Goal: Task Accomplishment & Management: Use online tool/utility

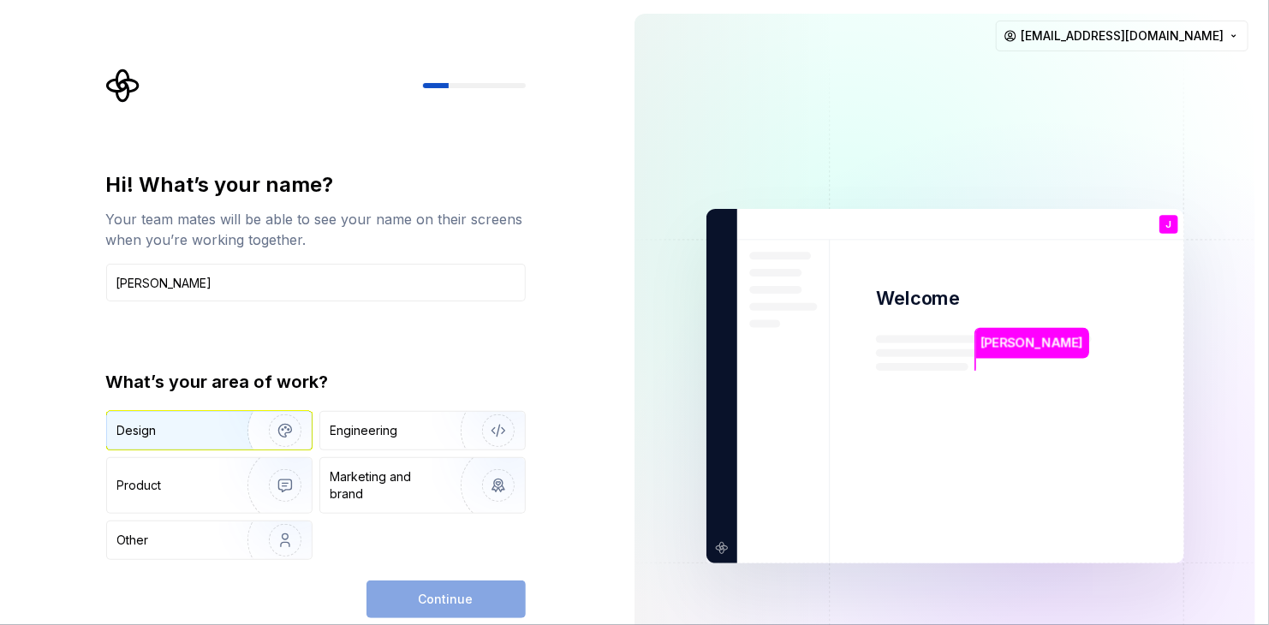
type input "[PERSON_NAME]"
click at [199, 435] on div "Design" at bounding box center [171, 430] width 108 height 17
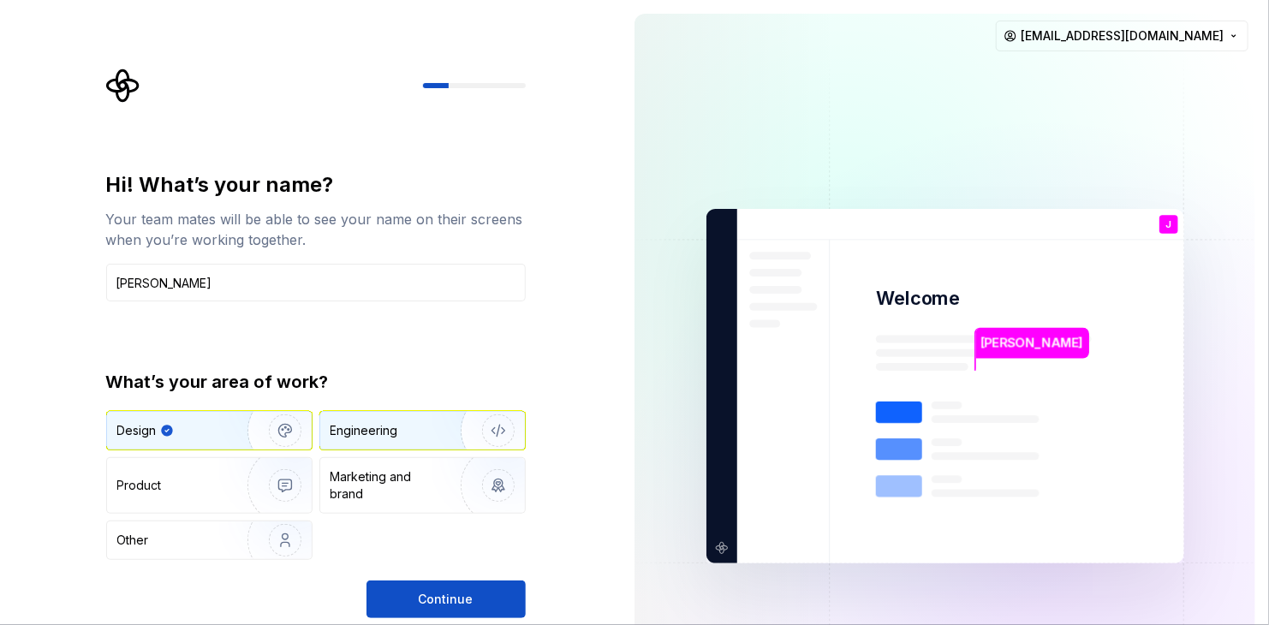
click at [393, 435] on div "Engineering" at bounding box center [364, 430] width 68 height 17
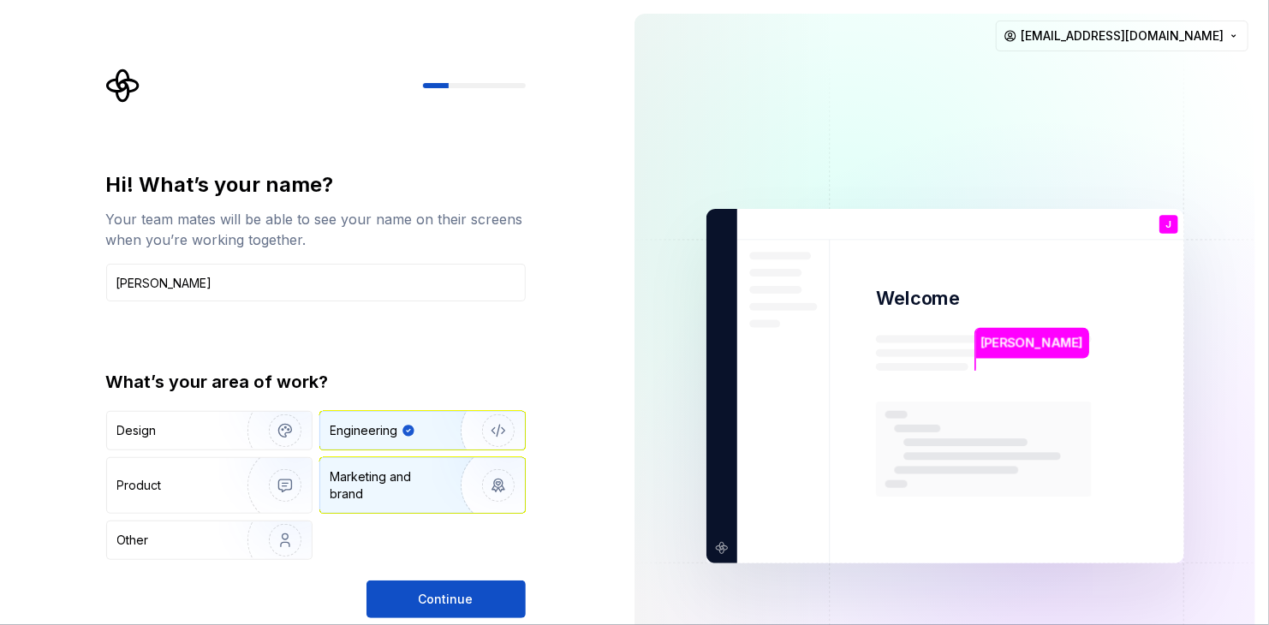
click at [408, 485] on div "Marketing and brand" at bounding box center [388, 485] width 116 height 34
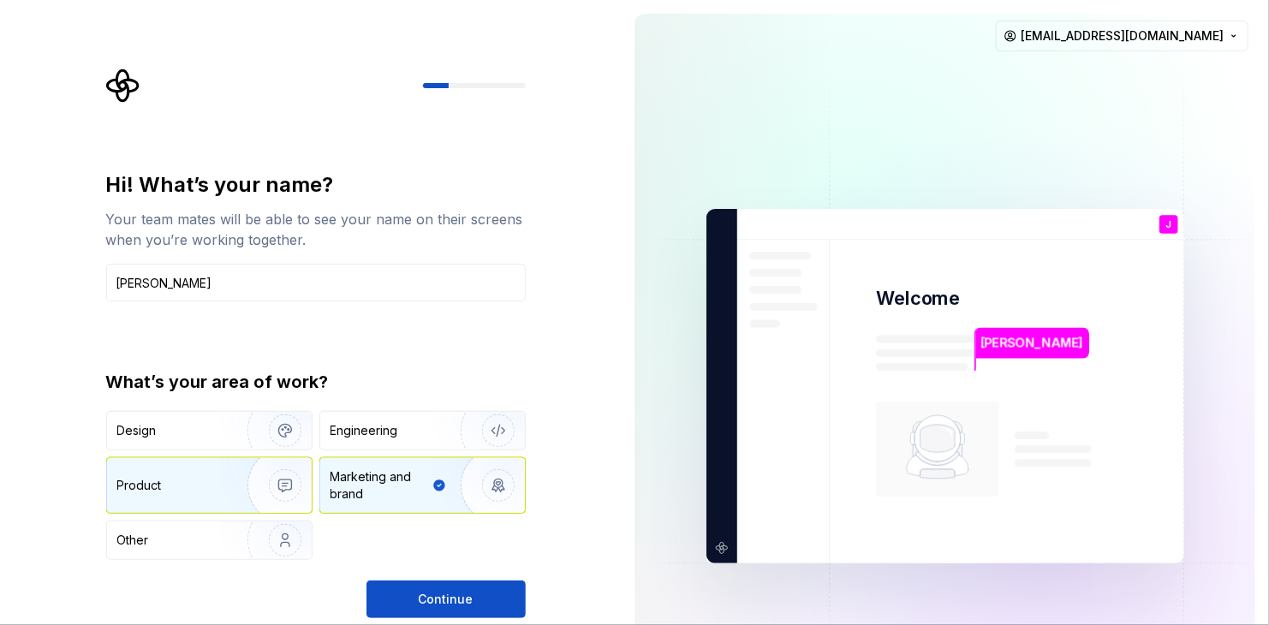
click at [223, 484] on img "button" at bounding box center [274, 485] width 110 height 115
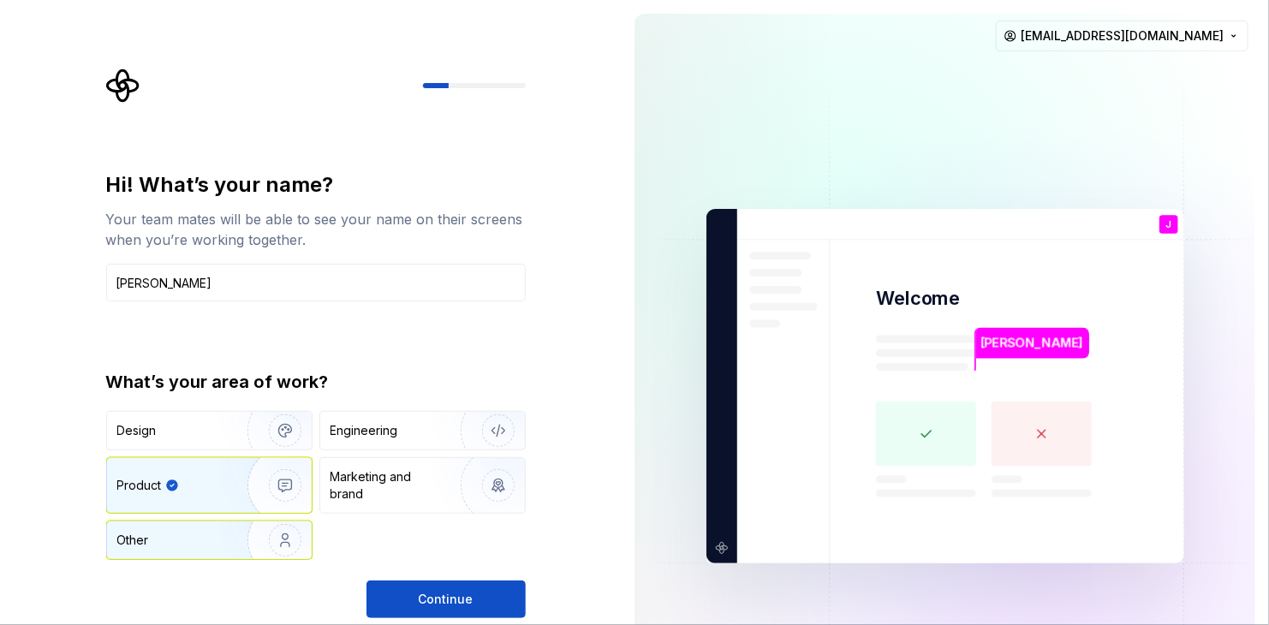
click at [209, 528] on div "Other" at bounding box center [209, 540] width 205 height 38
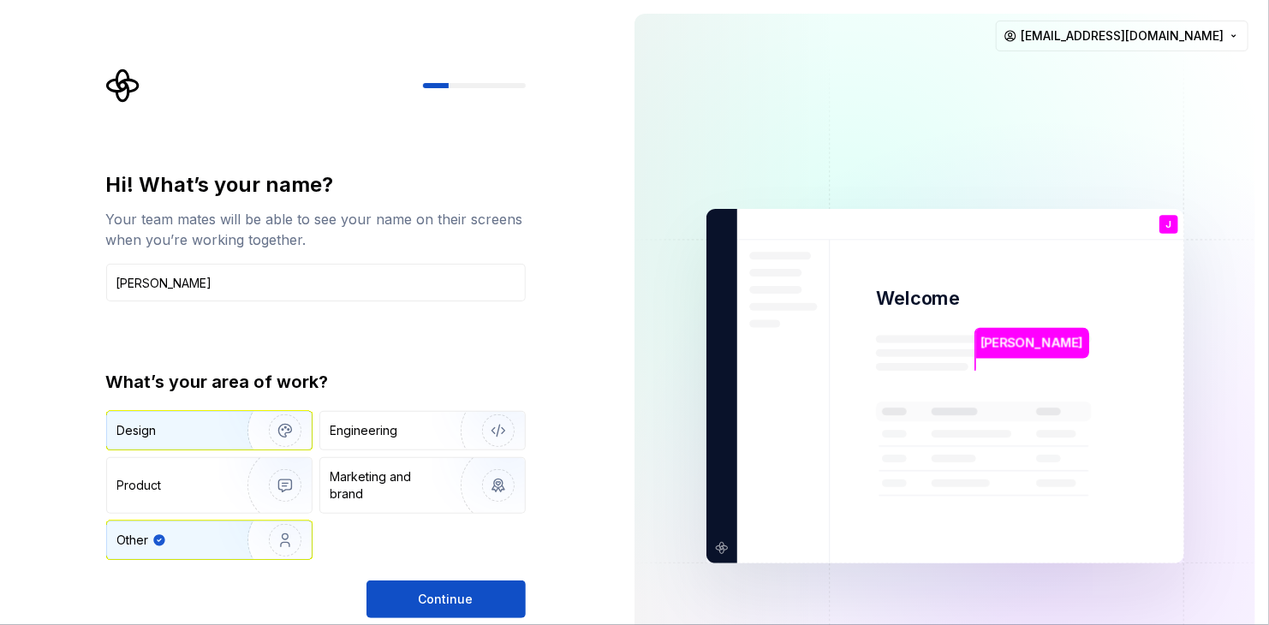
click at [206, 426] on div "Design" at bounding box center [171, 430] width 108 height 17
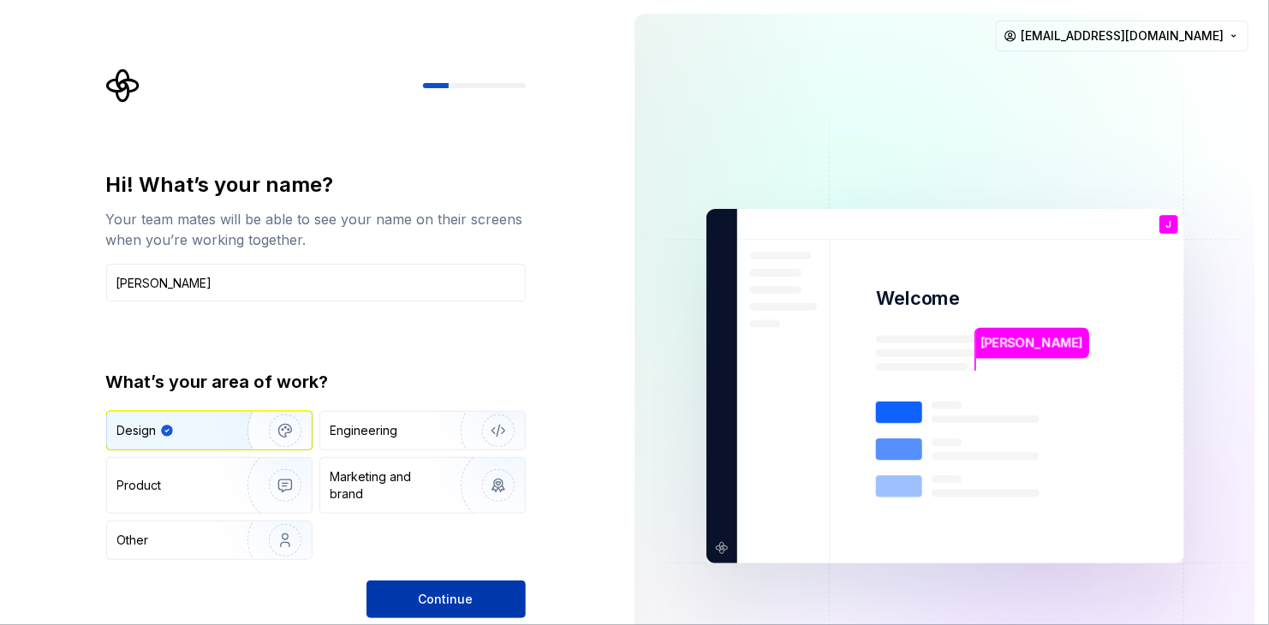
click at [461, 584] on button "Continue" at bounding box center [445, 599] width 159 height 38
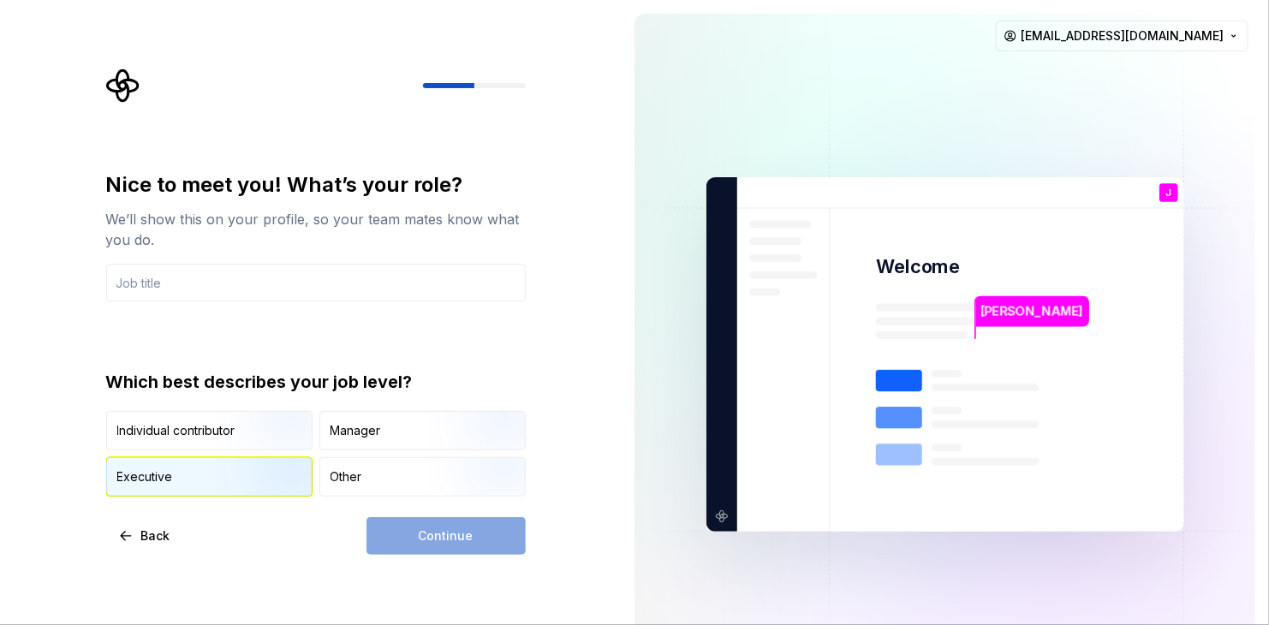
click at [201, 471] on div "Executive" at bounding box center [209, 477] width 205 height 38
click at [443, 530] on div "Continue" at bounding box center [445, 536] width 159 height 38
click at [273, 300] on input "text" at bounding box center [316, 283] width 420 height 38
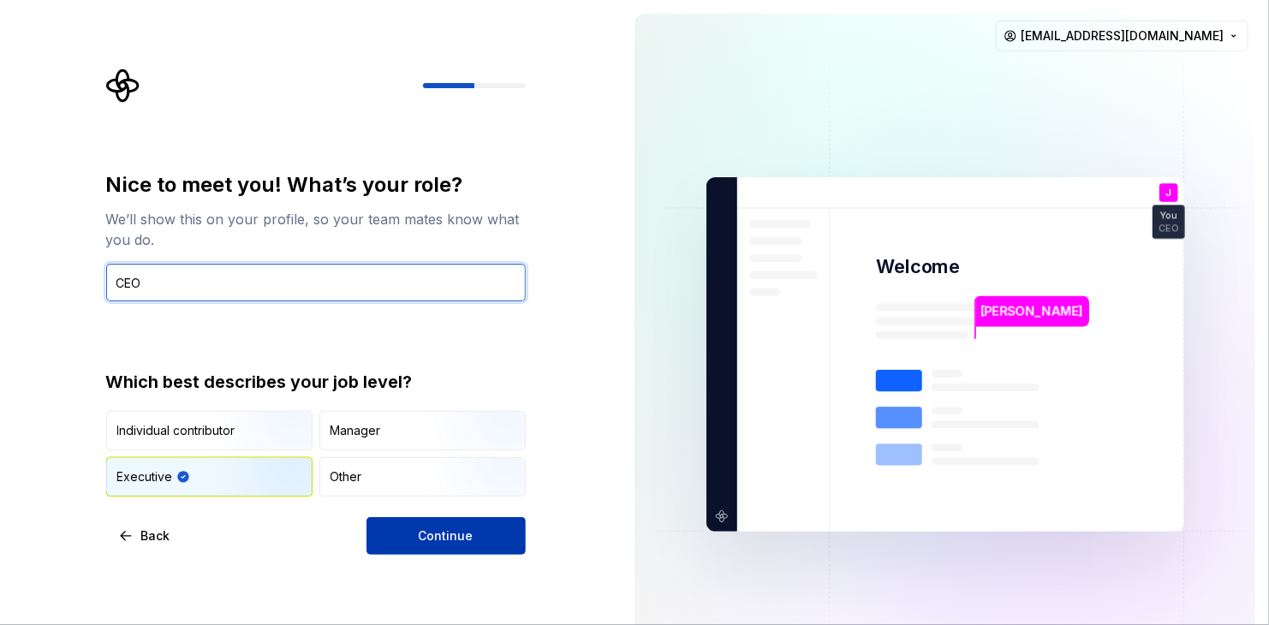
type input "CEO"
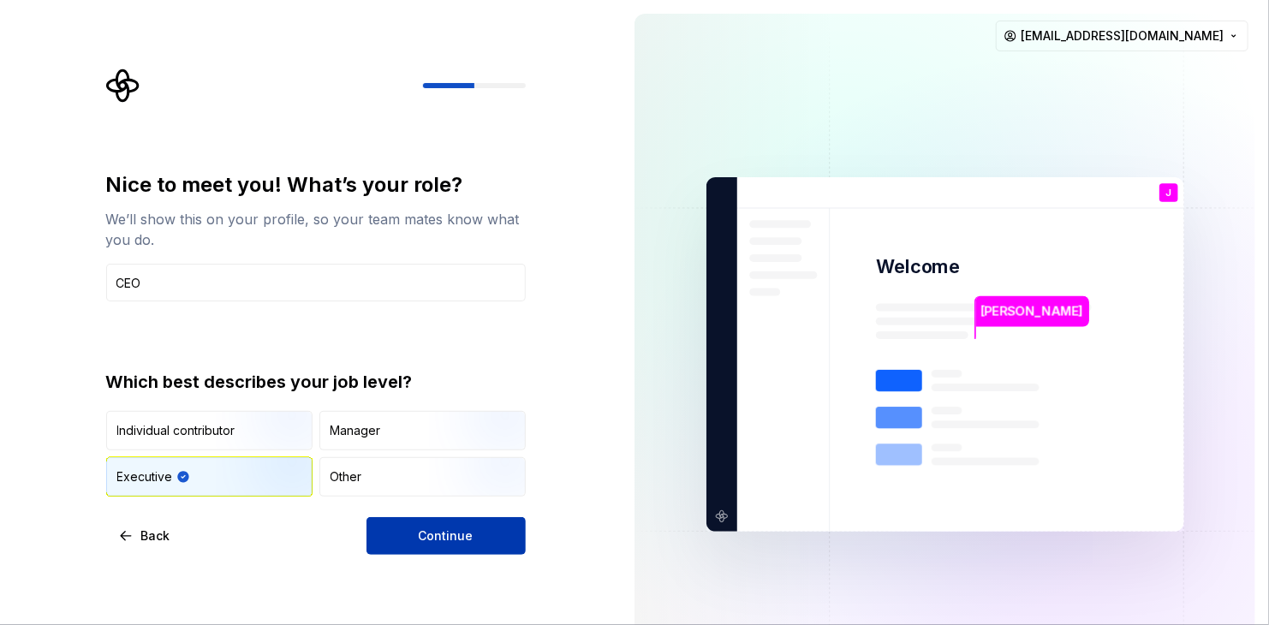
click at [440, 527] on span "Continue" at bounding box center [446, 535] width 55 height 17
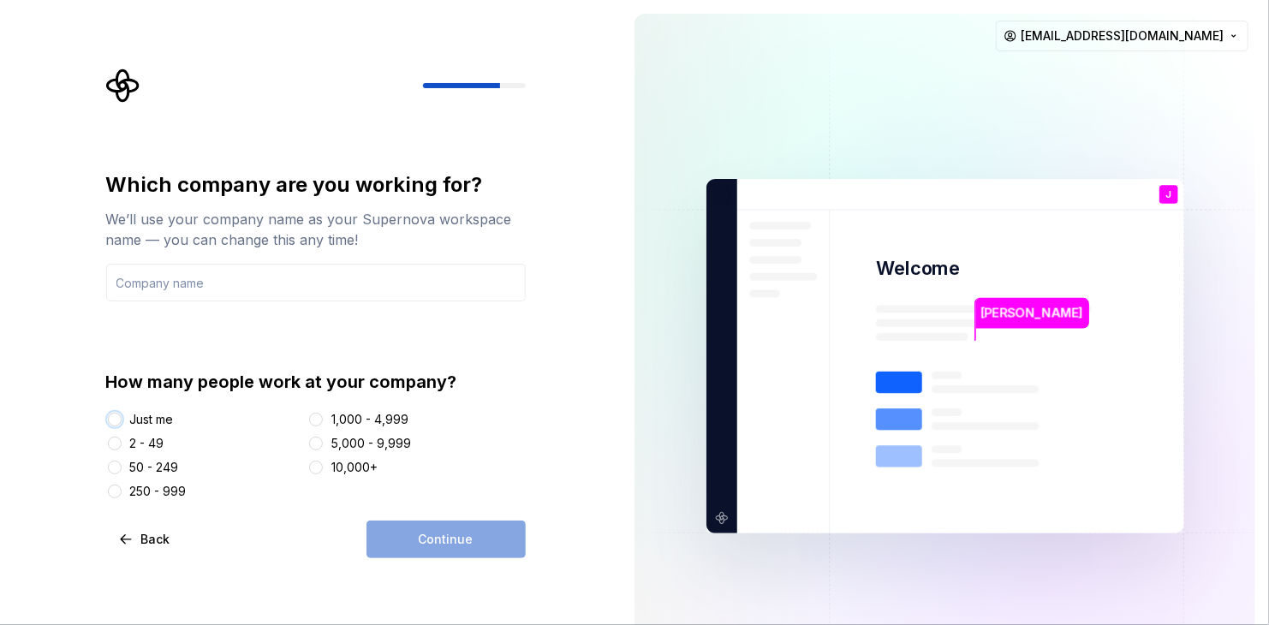
click at [112, 422] on button "Just me" at bounding box center [115, 420] width 14 height 14
click at [424, 544] on div "Continue" at bounding box center [445, 540] width 159 height 38
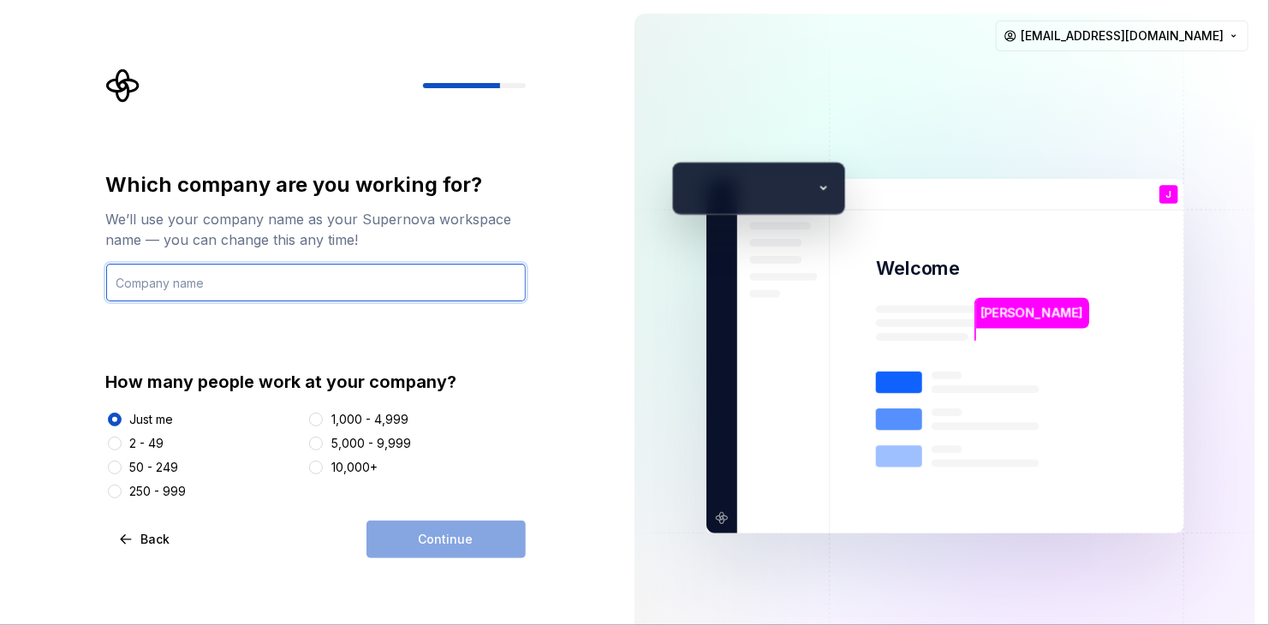
click at [283, 285] on input "text" at bounding box center [316, 283] width 420 height 38
type input "m"
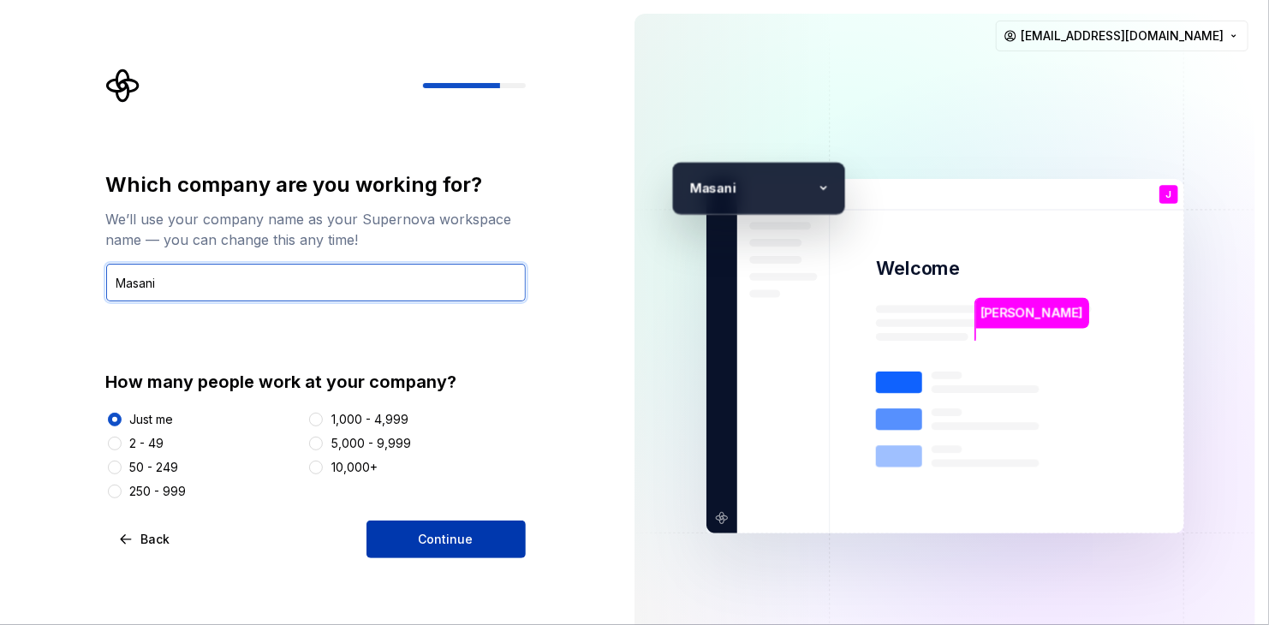
type input "Masani"
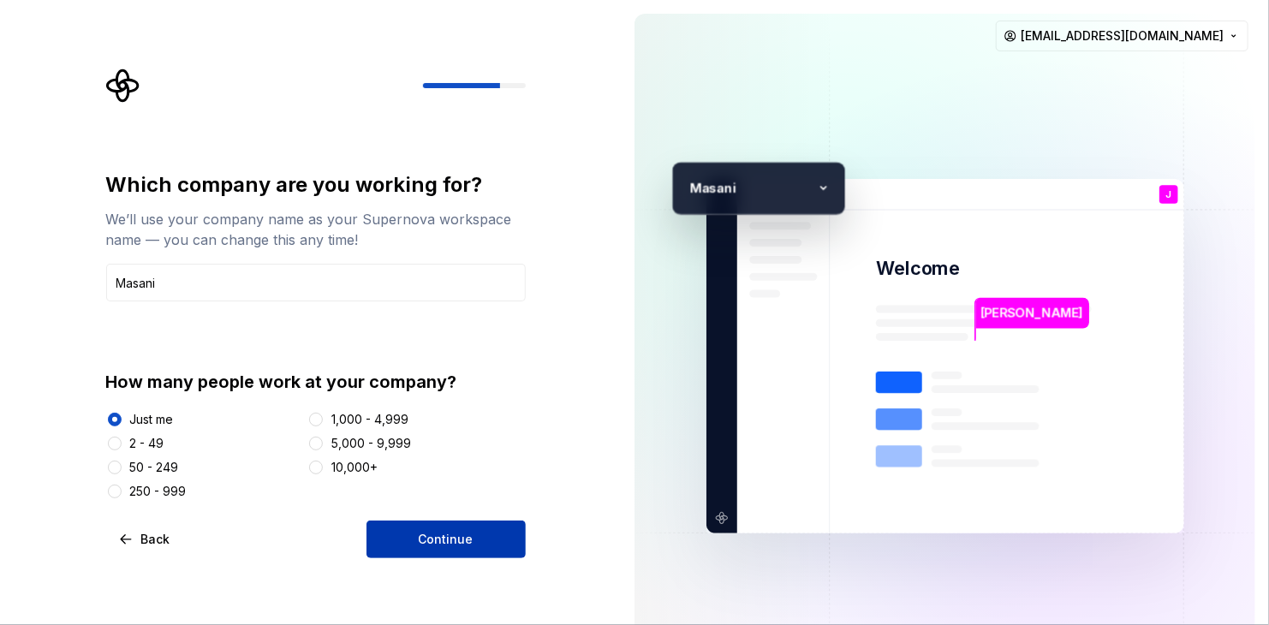
click at [392, 533] on button "Continue" at bounding box center [445, 540] width 159 height 38
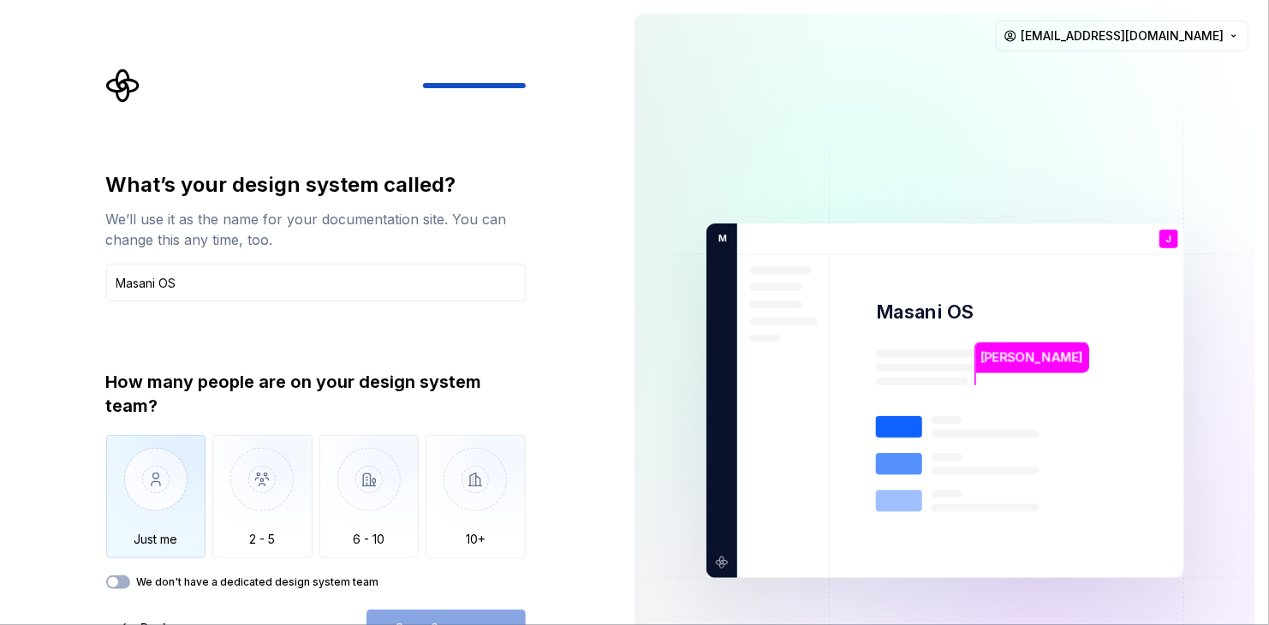
type input "Masani OS"
click at [184, 484] on img "button" at bounding box center [156, 492] width 100 height 115
click at [444, 622] on span "Open Supernova" at bounding box center [446, 628] width 101 height 17
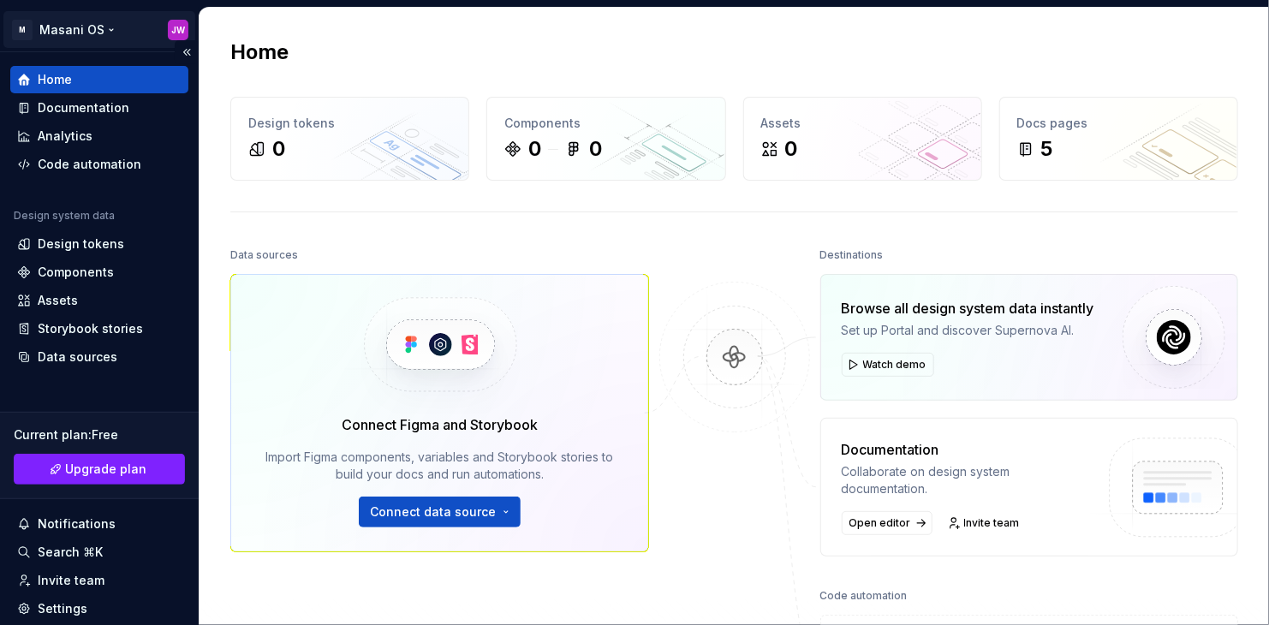
click at [54, 34] on html "M Masani OS JW Home Documentation Analytics Code automation Design system data …" at bounding box center [634, 312] width 1269 height 625
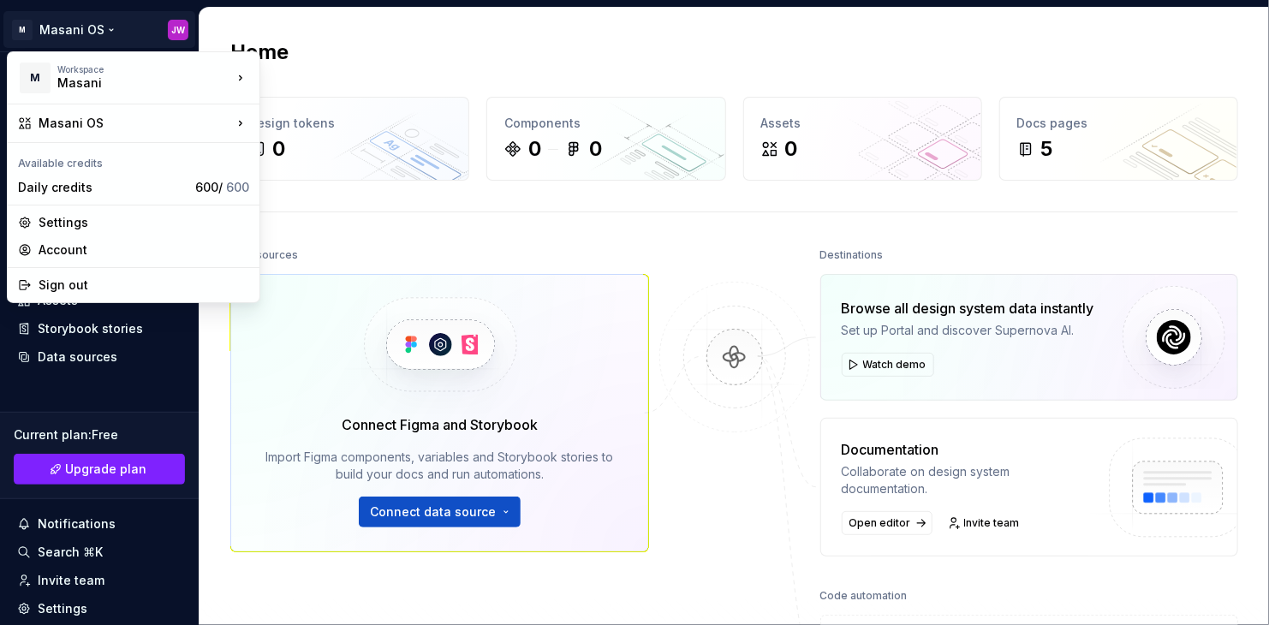
click at [366, 32] on html "M Masani OS JW Home Documentation Analytics Code automation Design system data …" at bounding box center [634, 312] width 1269 height 625
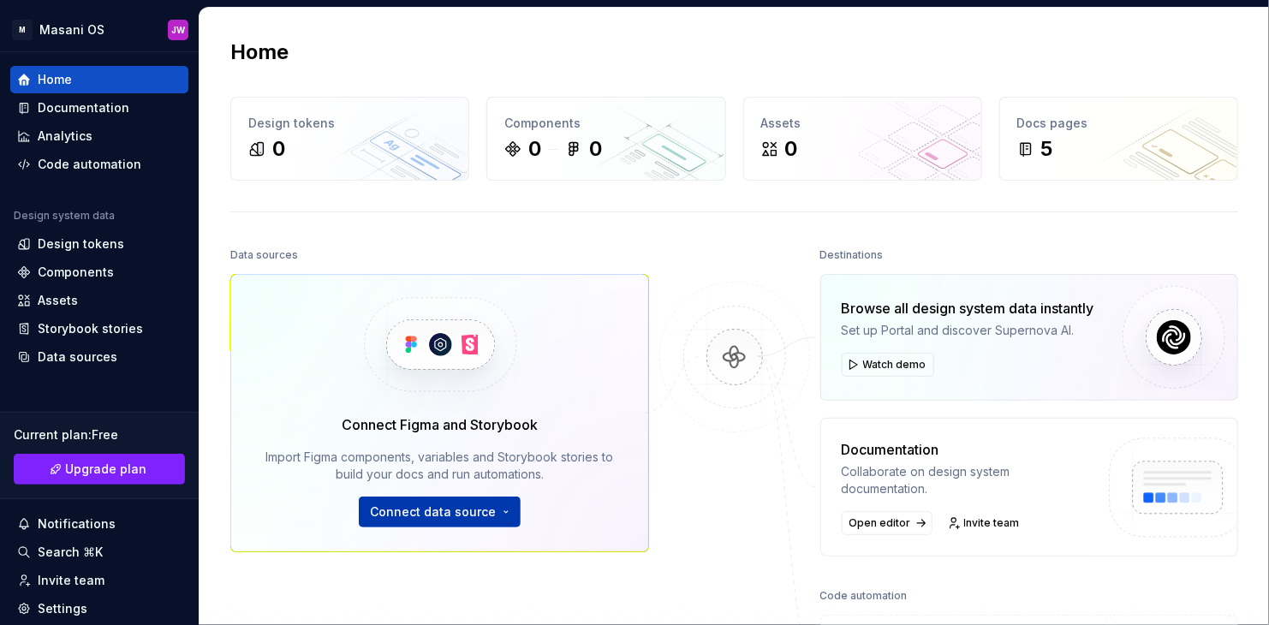
click at [428, 514] on span "Connect data source" at bounding box center [433, 511] width 126 height 17
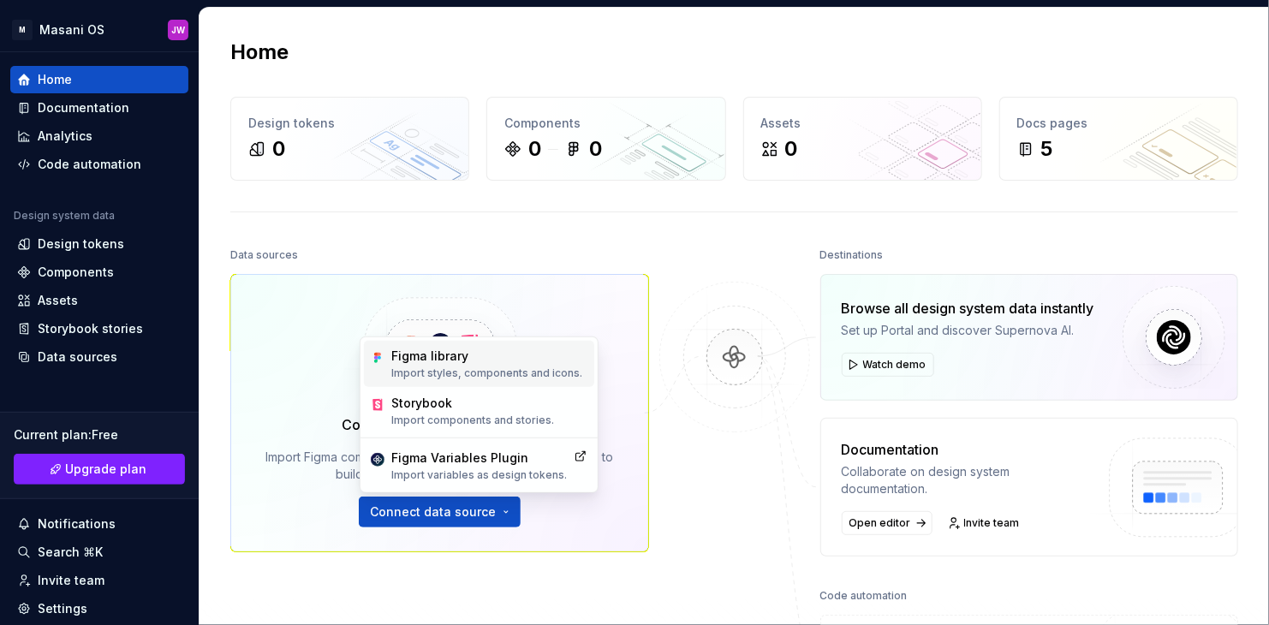
click at [526, 367] on p "Import styles, components and icons." at bounding box center [486, 373] width 191 height 14
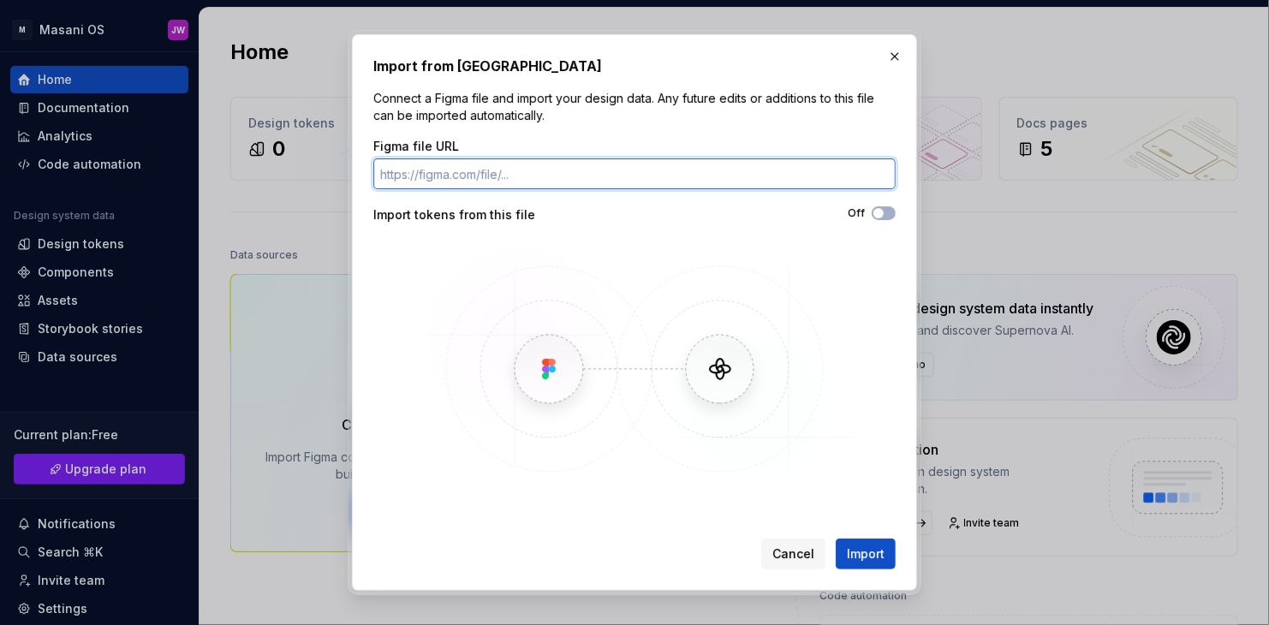
paste input "[URL][DOMAIN_NAME]"
type input "[URL][DOMAIN_NAME]"
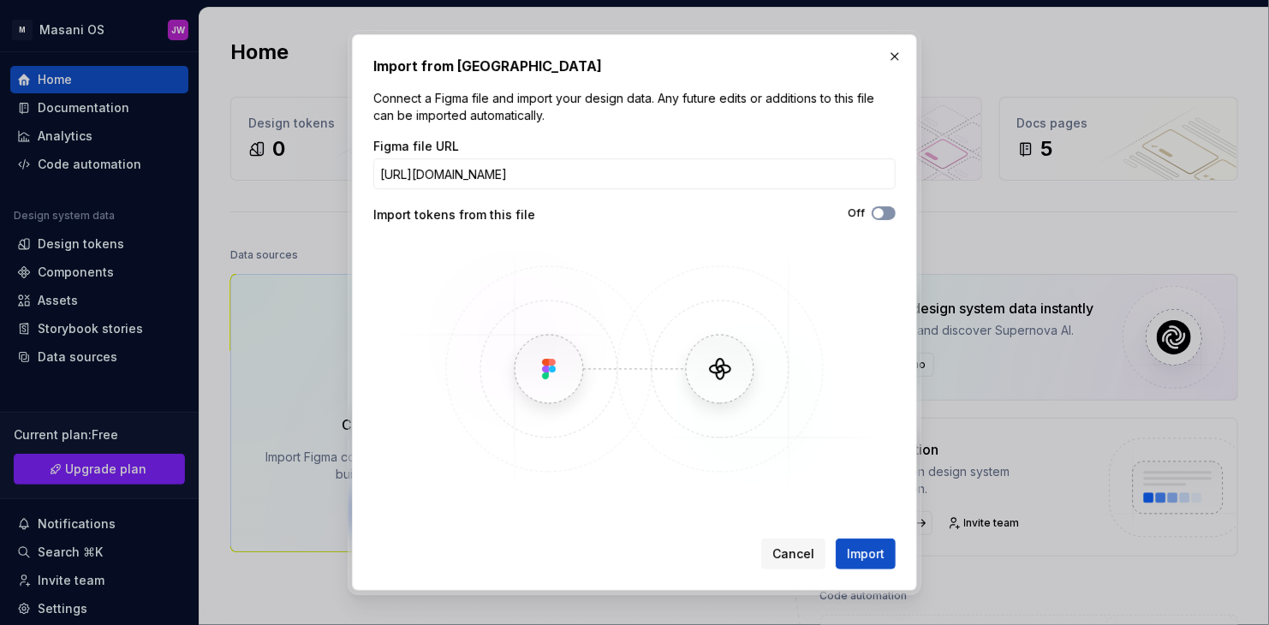
scroll to position [0, 0]
click at [875, 214] on span "button" at bounding box center [878, 213] width 10 height 10
click at [873, 559] on span "Import" at bounding box center [866, 553] width 38 height 17
click at [879, 559] on span "Import" at bounding box center [866, 553] width 38 height 17
click at [879, 558] on span "Import" at bounding box center [866, 553] width 38 height 17
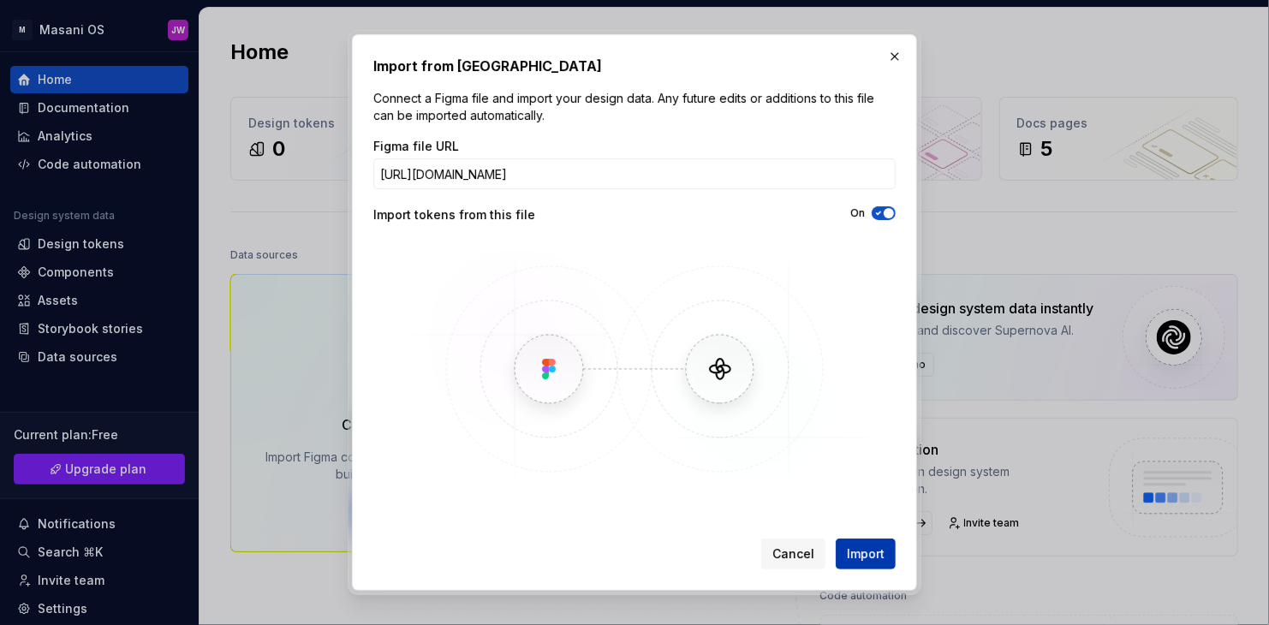
click at [879, 558] on span "Import" at bounding box center [866, 553] width 38 height 17
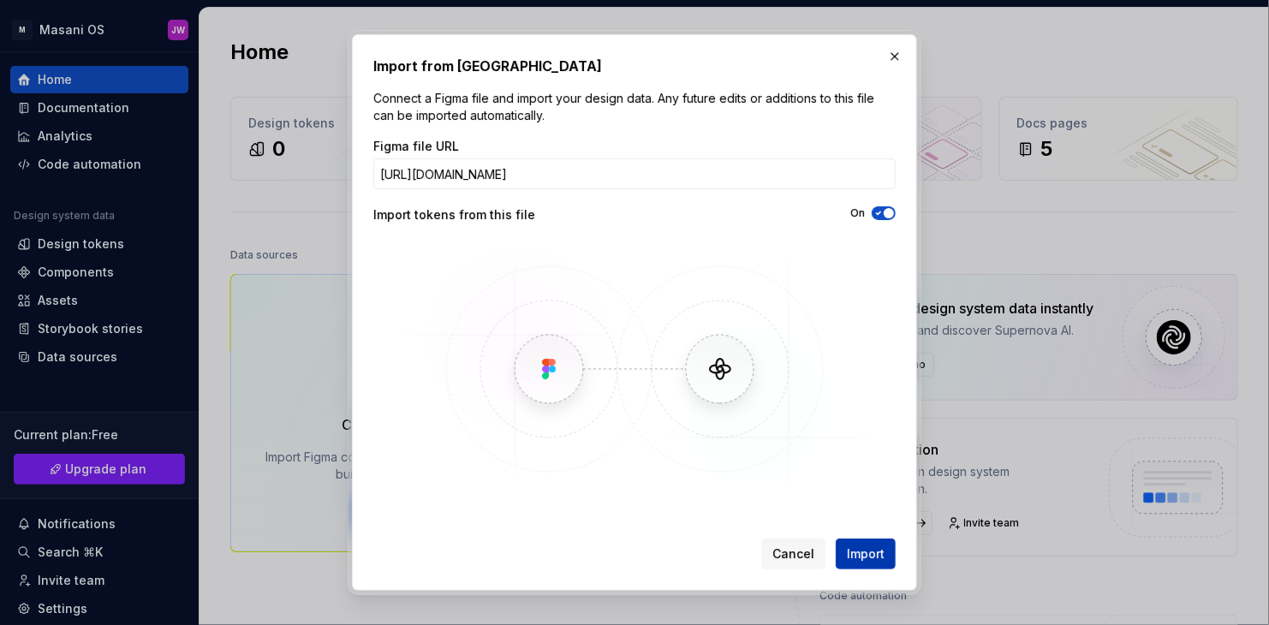
click at [879, 558] on span "Import" at bounding box center [866, 553] width 38 height 17
click at [869, 548] on span "Import" at bounding box center [866, 553] width 38 height 17
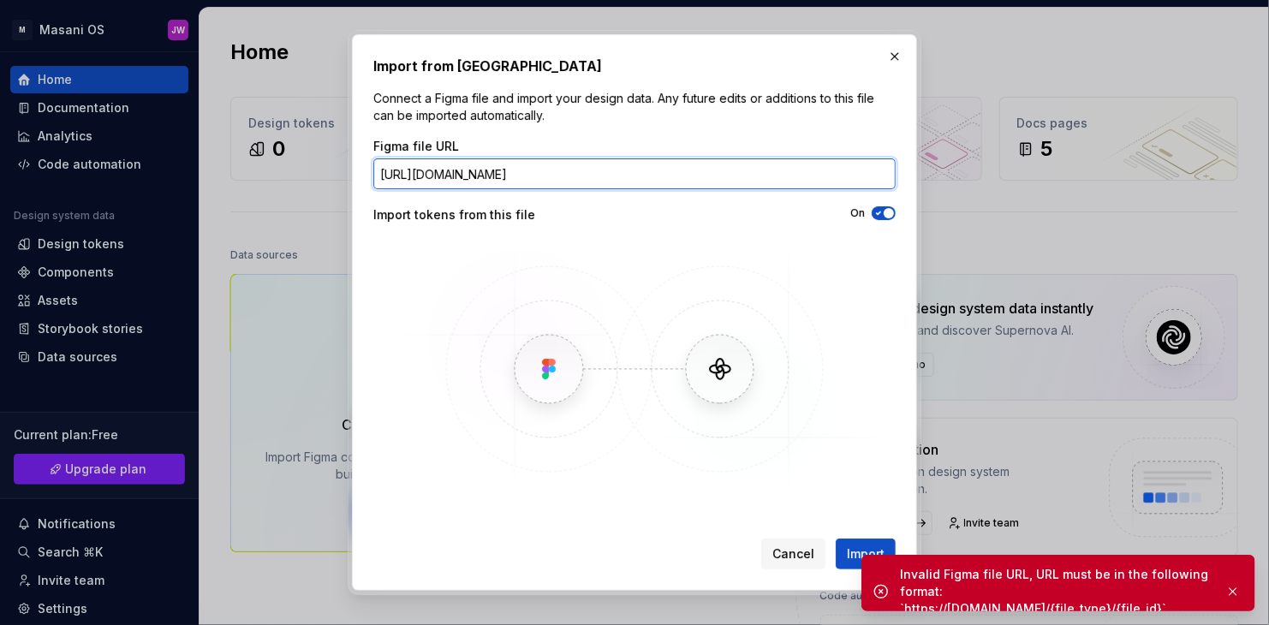
click at [783, 167] on input "[URL][DOMAIN_NAME]" at bounding box center [634, 173] width 522 height 31
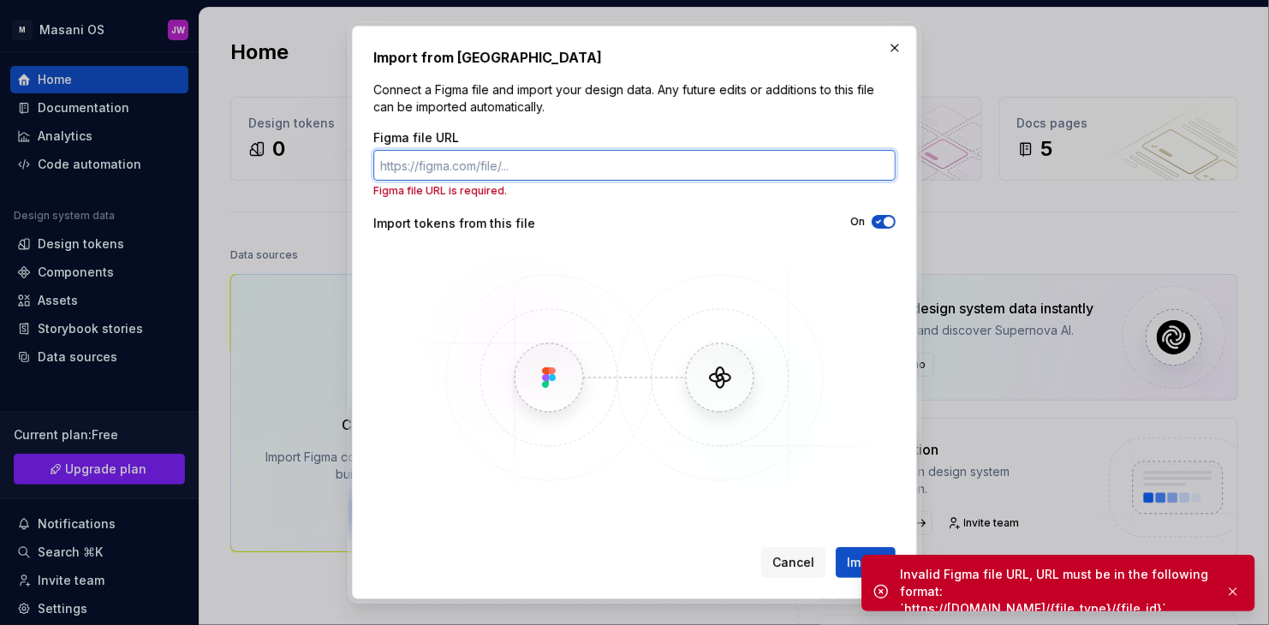
paste input "[URL][DOMAIN_NAME]"
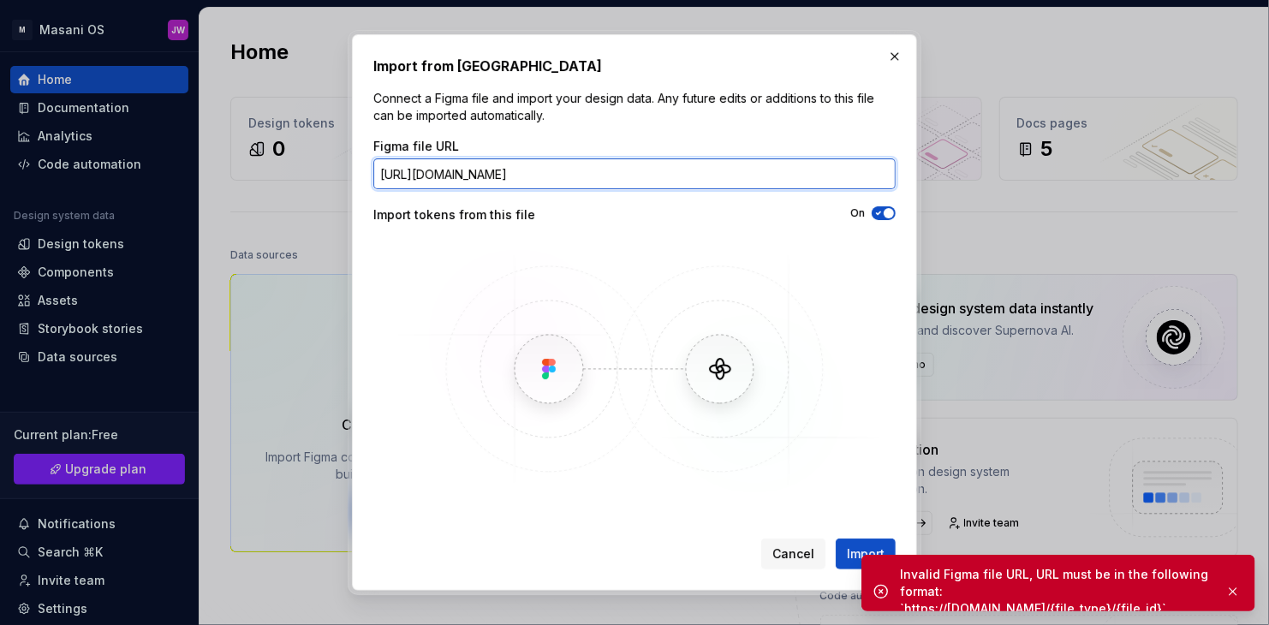
scroll to position [0, 99]
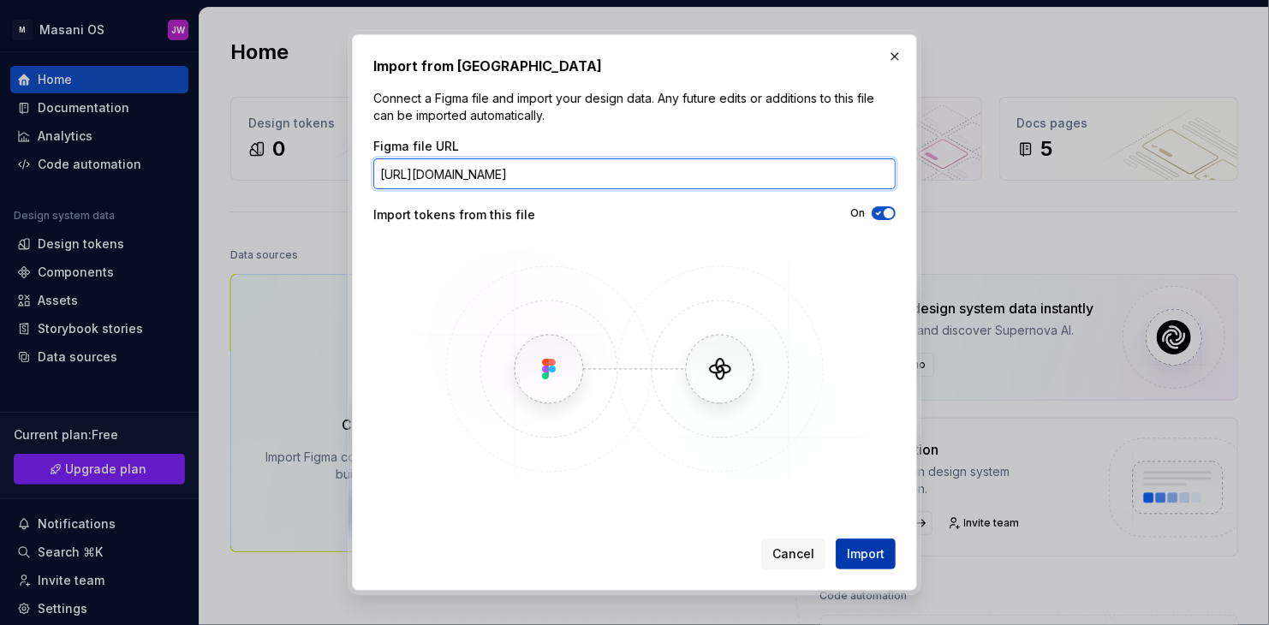
type input "[URL][DOMAIN_NAME]"
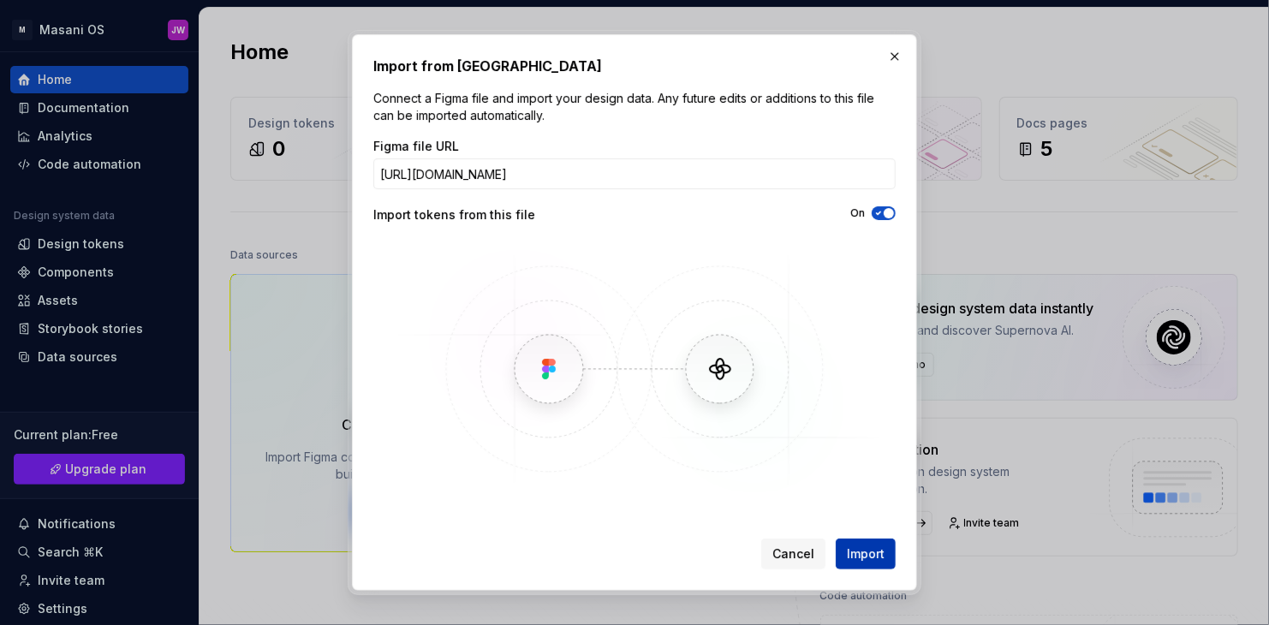
scroll to position [0, 0]
click at [854, 560] on span "Import" at bounding box center [866, 553] width 38 height 17
